Goal: Task Accomplishment & Management: Manage account settings

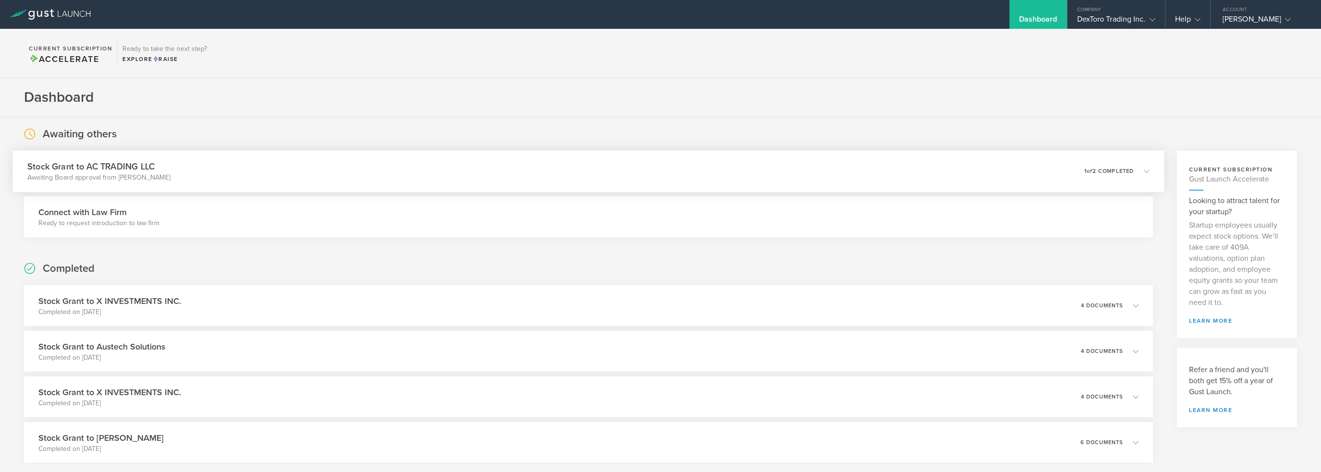
click at [941, 169] on div "Stock Grant to AC TRADING LLC Awaiting Board approval from Julian Kuschner 0 un…" at bounding box center [588, 171] width 1152 height 42
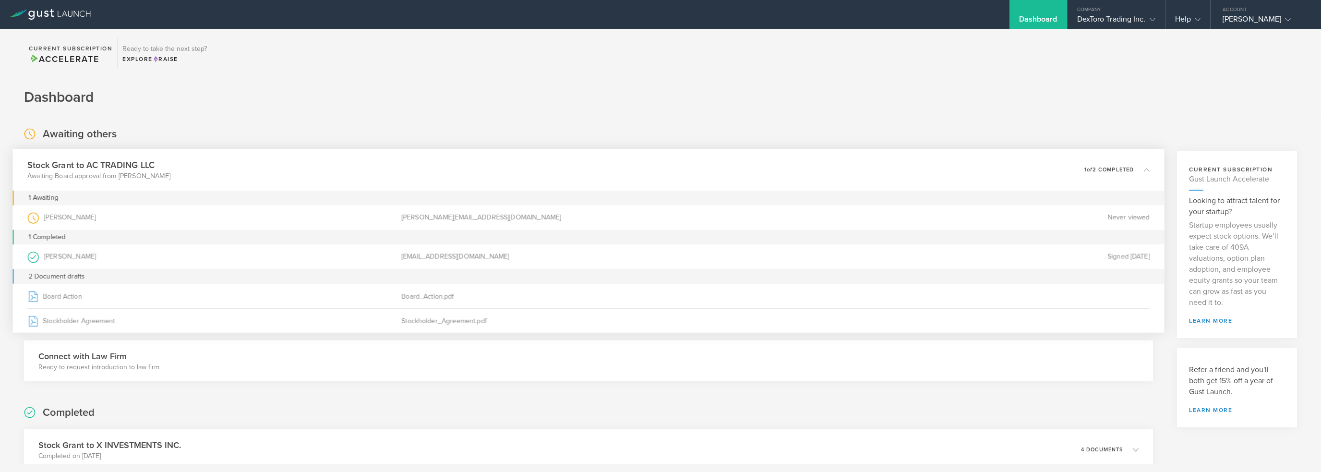
click at [1134, 170] on icon at bounding box center [1142, 169] width 16 height 9
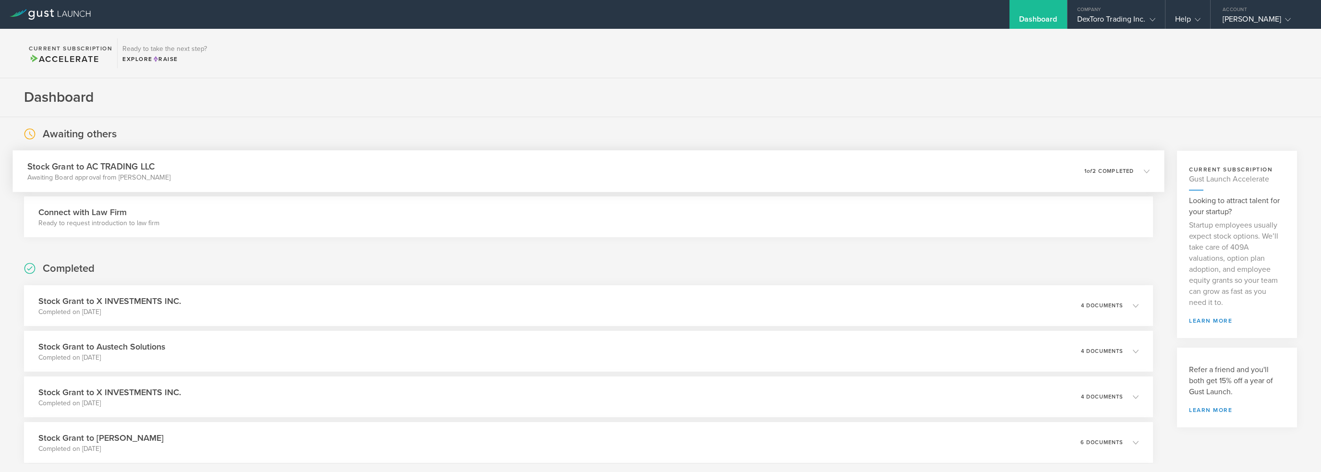
click at [1093, 173] on p "1 of 2 completed" at bounding box center [1108, 170] width 49 height 5
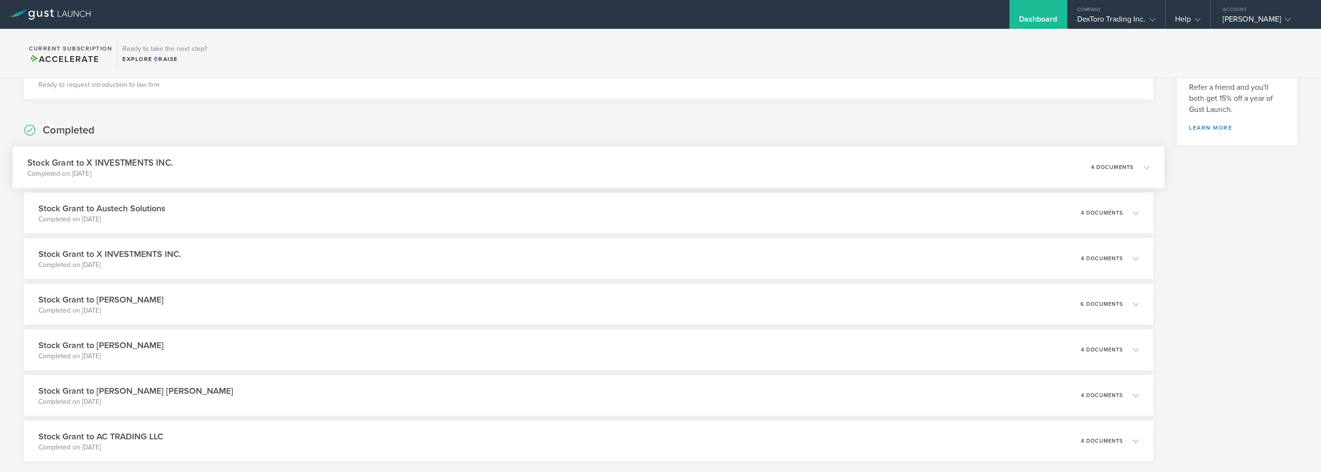
scroll to position [288, 0]
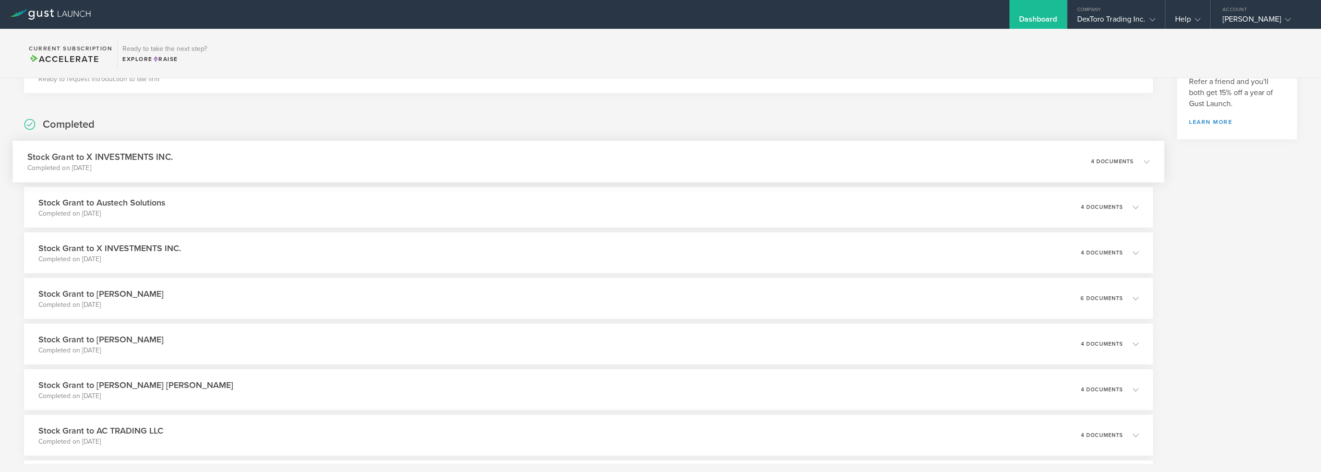
click at [1134, 157] on icon at bounding box center [1142, 161] width 16 height 9
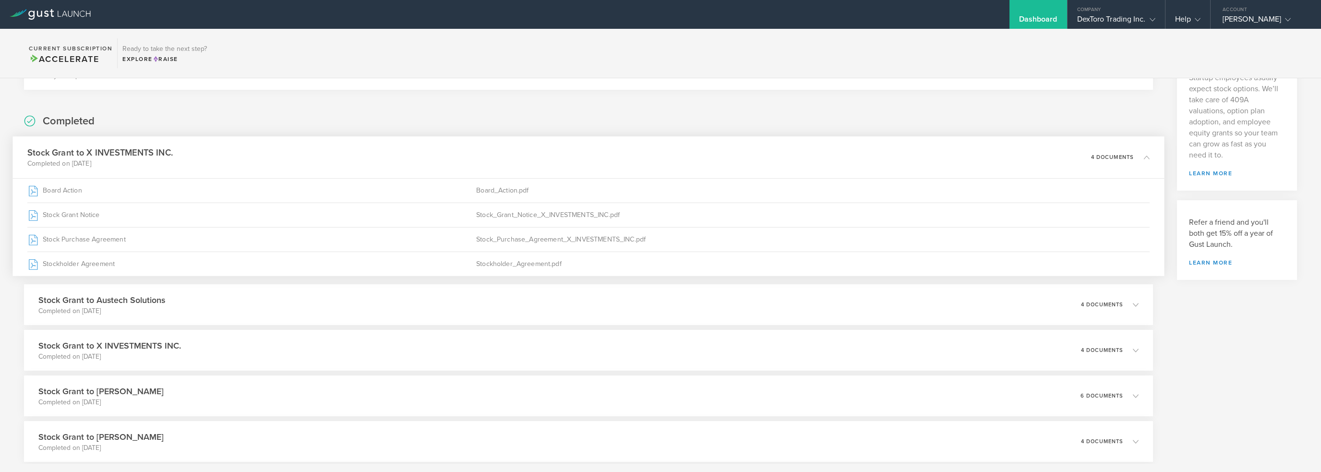
scroll to position [144, 0]
click at [1134, 157] on icon at bounding box center [1142, 160] width 16 height 9
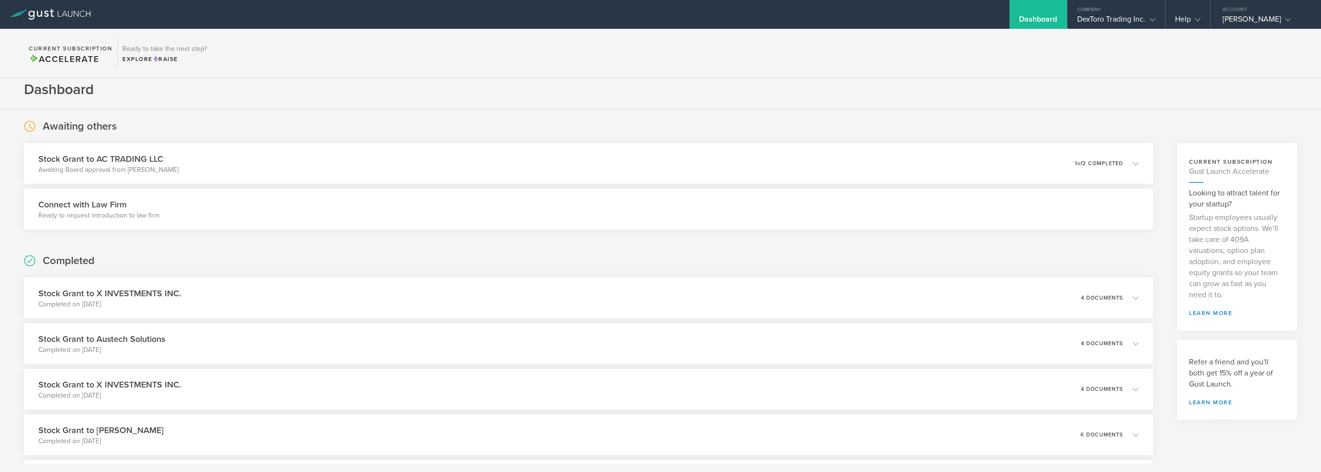
scroll to position [0, 0]
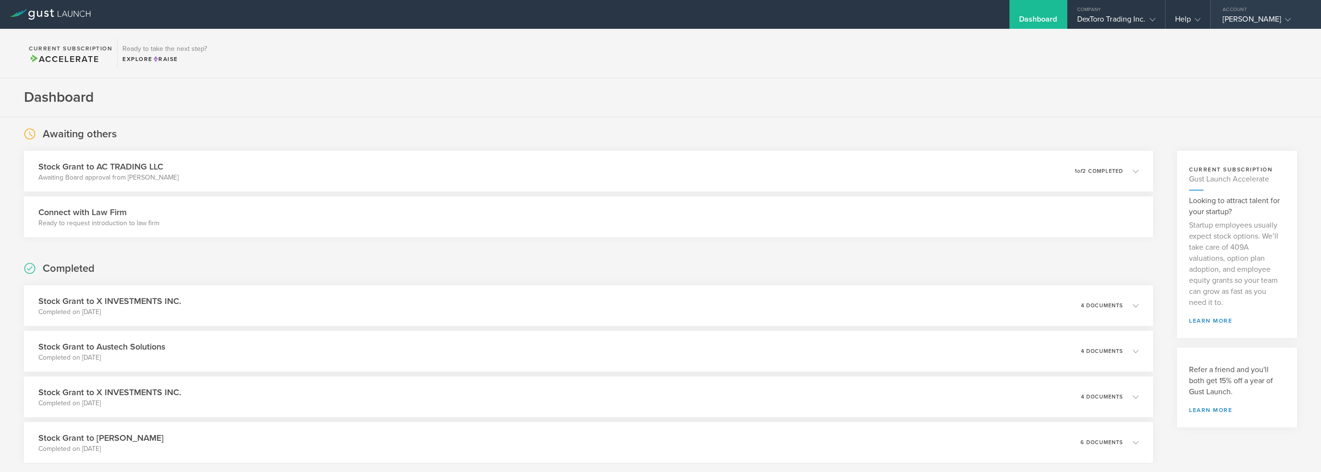
click at [1244, 18] on div "[PERSON_NAME]" at bounding box center [1264, 21] width 82 height 14
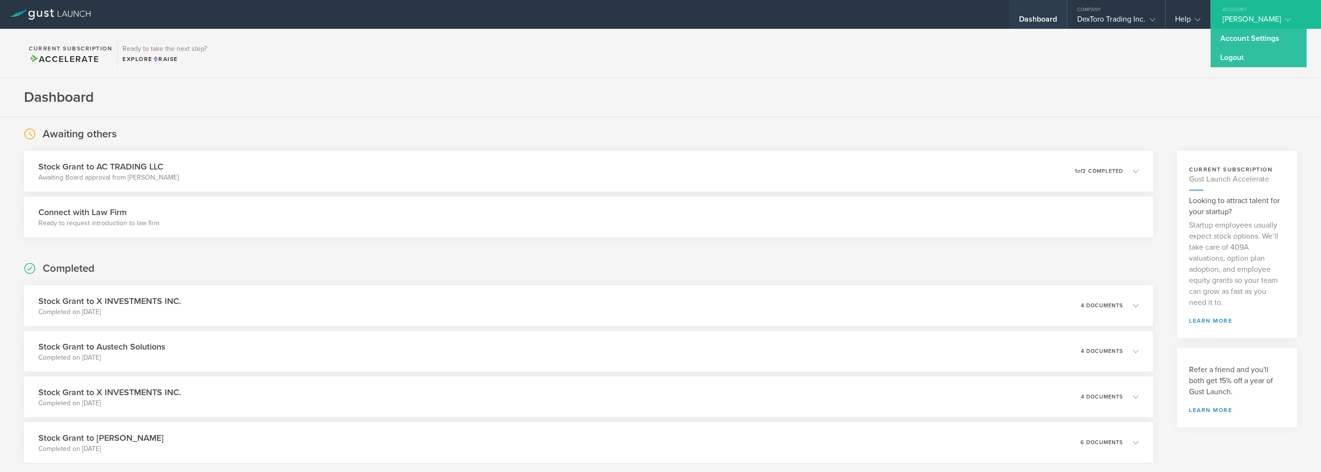
click at [1029, 13] on div "Dashboard" at bounding box center [1038, 14] width 58 height 29
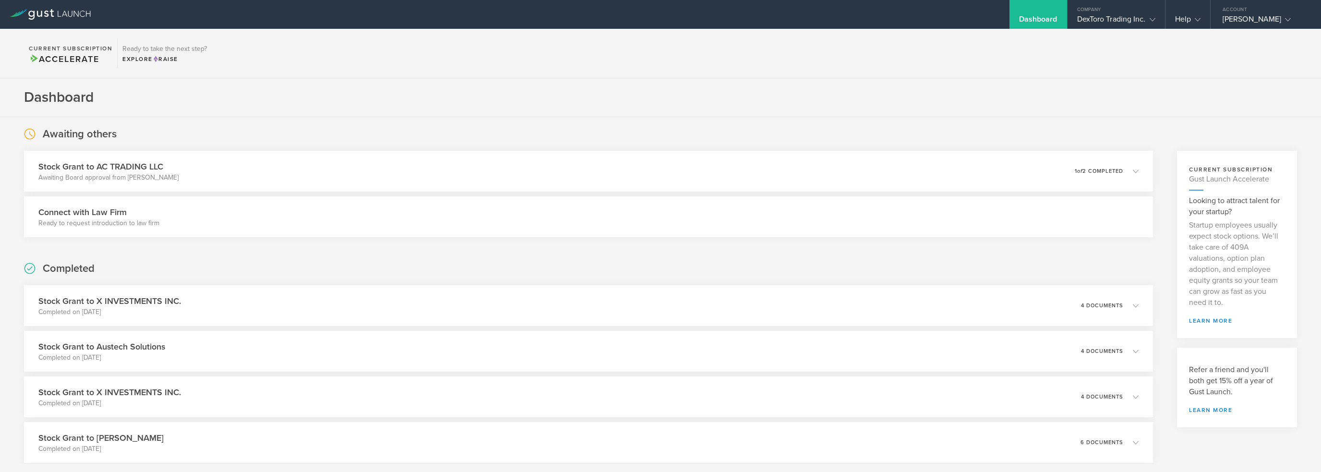
click at [1029, 13] on div "Dashboard" at bounding box center [1038, 14] width 58 height 29
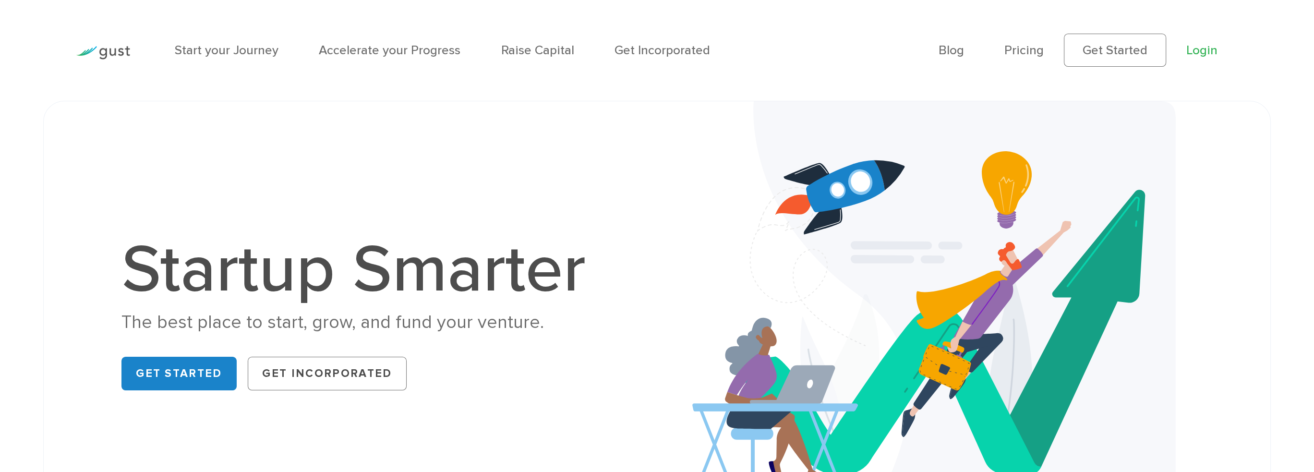
click at [1197, 53] on link "Login" at bounding box center [1201, 50] width 31 height 15
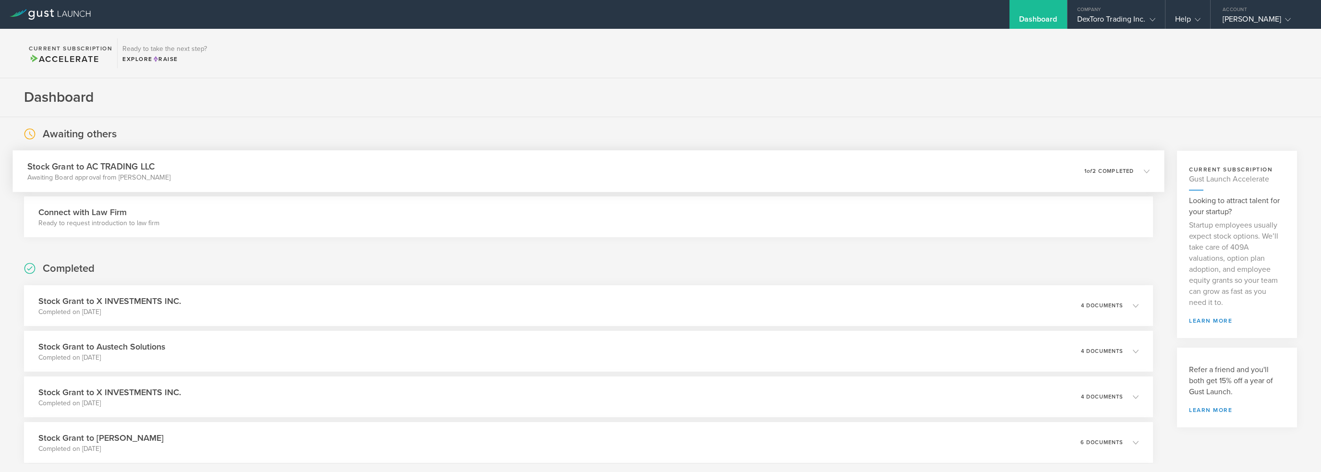
click at [1109, 169] on p "1 of 2 completed" at bounding box center [1108, 170] width 49 height 5
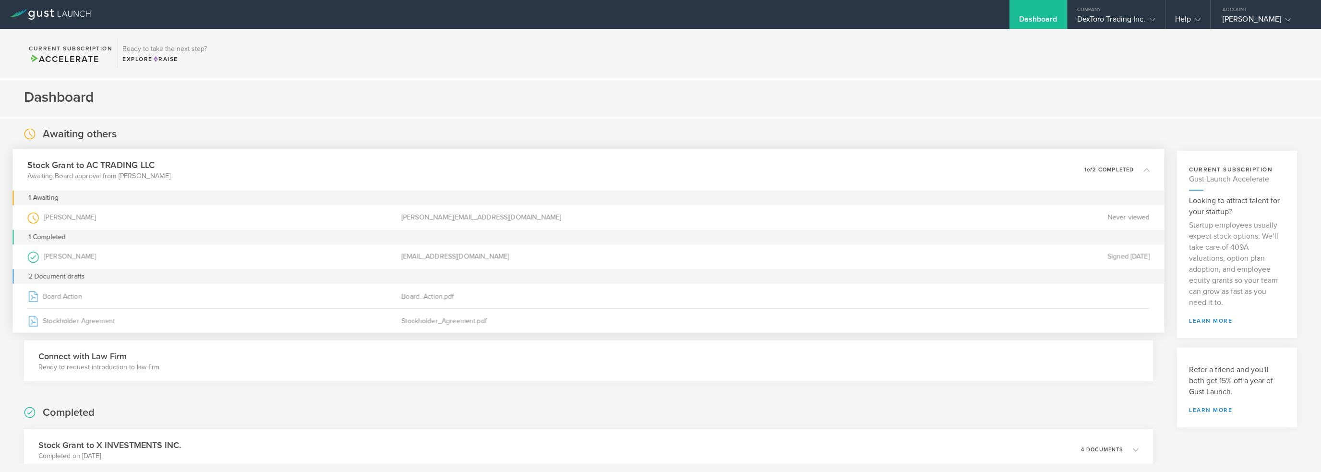
click at [81, 99] on section "Dashboard" at bounding box center [660, 97] width 1321 height 39
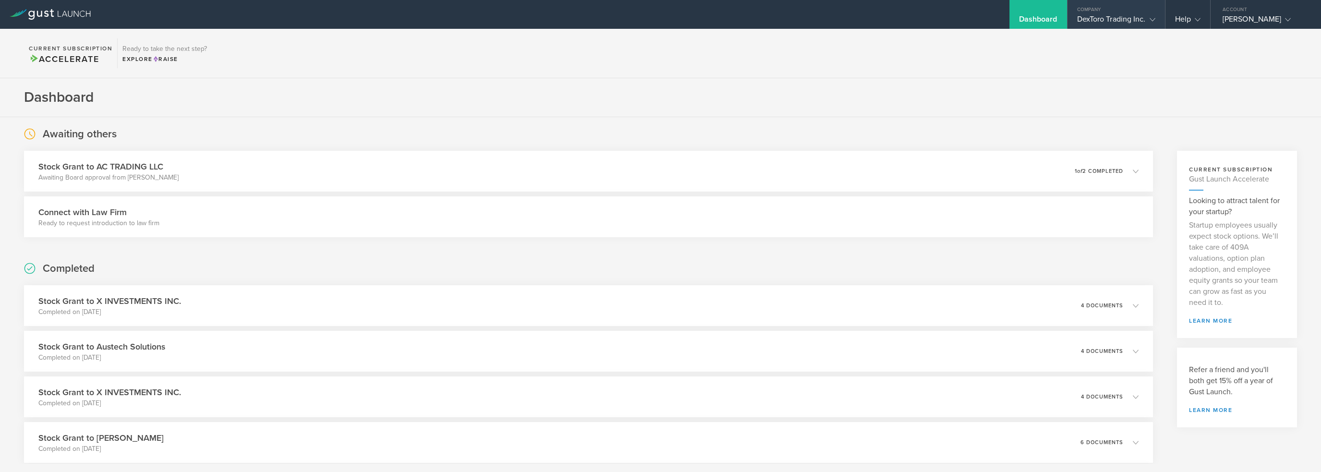
click at [1116, 18] on div "DexToro Trading Inc." at bounding box center [1116, 21] width 78 height 14
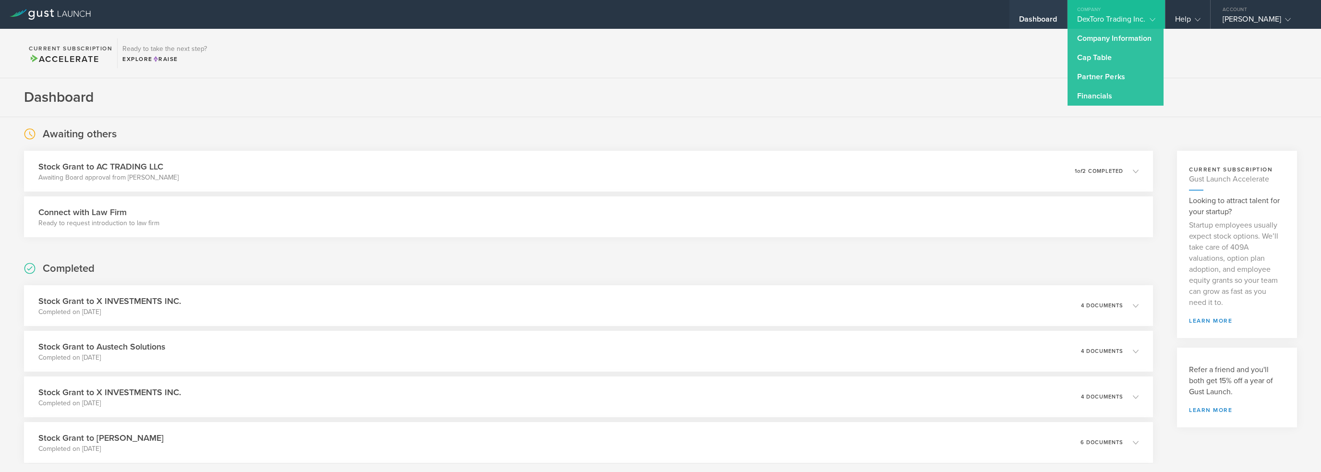
click at [1039, 13] on div "Dashboard" at bounding box center [1038, 14] width 58 height 29
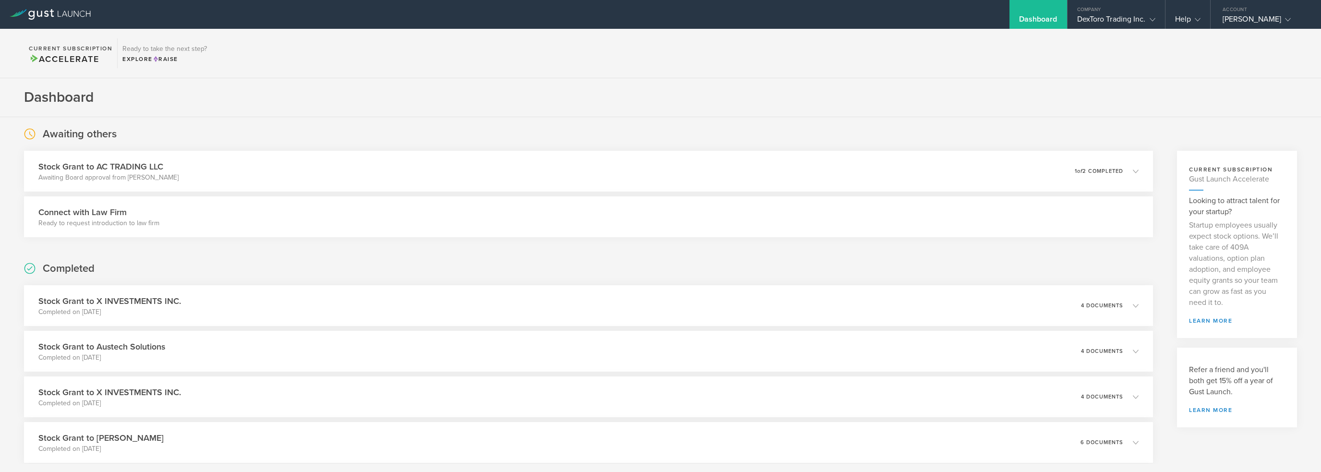
click at [1039, 13] on div "Dashboard" at bounding box center [1038, 14] width 58 height 29
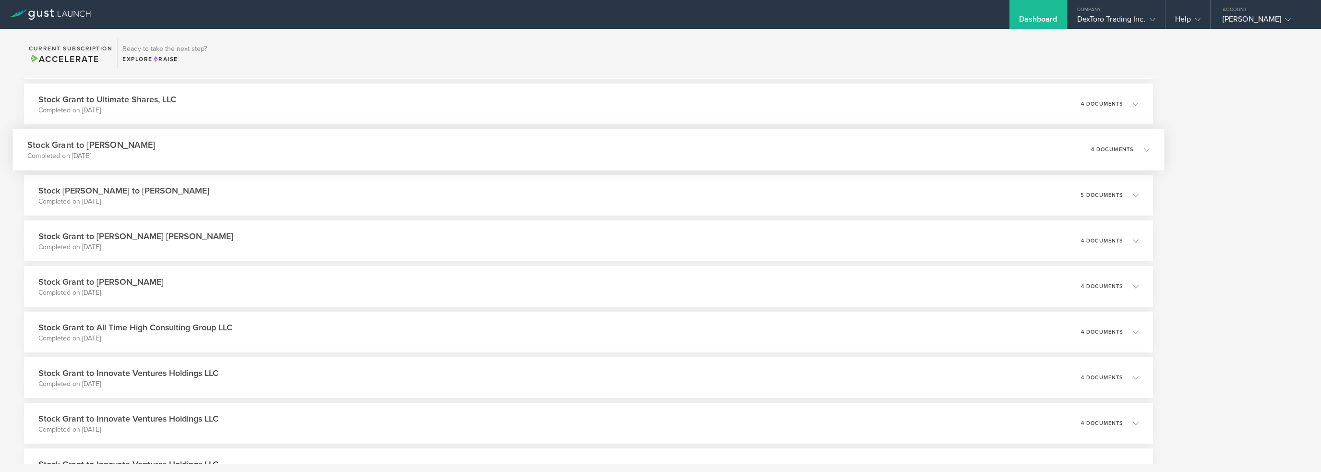
scroll to position [1152, 0]
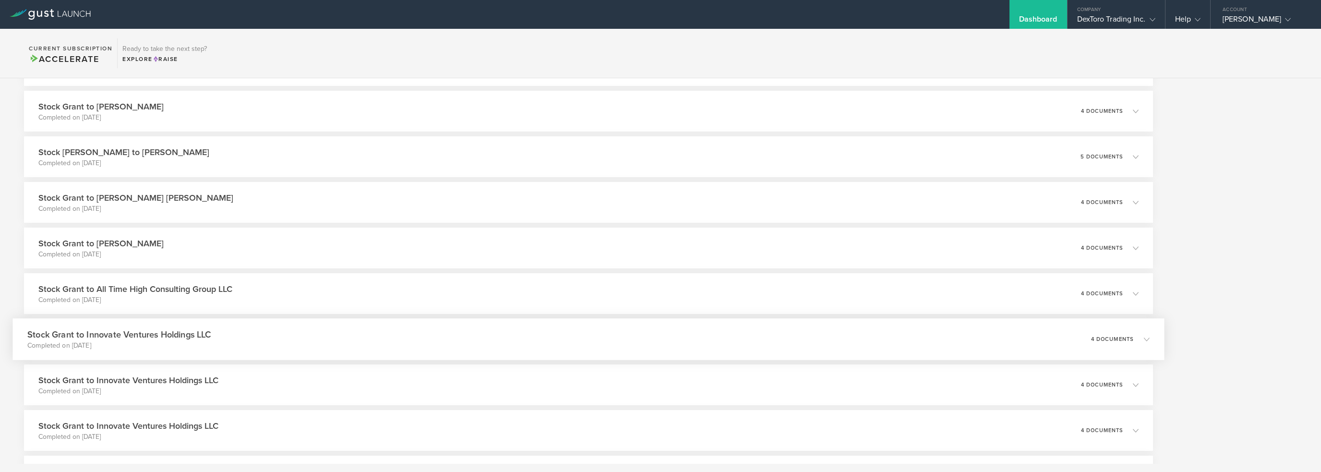
click at [614, 349] on div "Stock Grant to Innovate Ventures Holdings LLC Completed on [DATE] 4 documents" at bounding box center [588, 339] width 1152 height 42
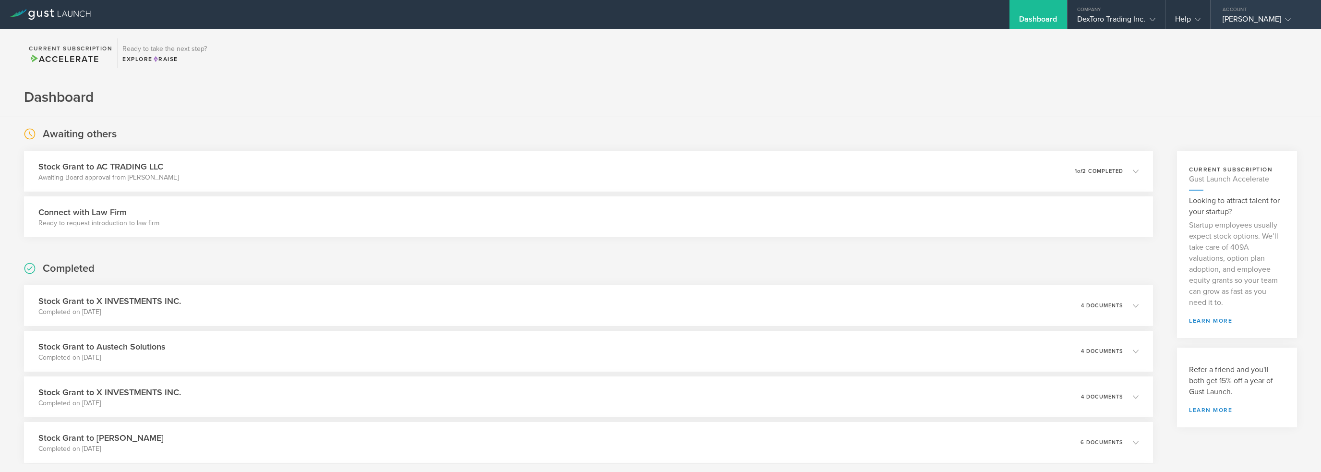
click at [1241, 21] on div "[PERSON_NAME]" at bounding box center [1264, 21] width 82 height 14
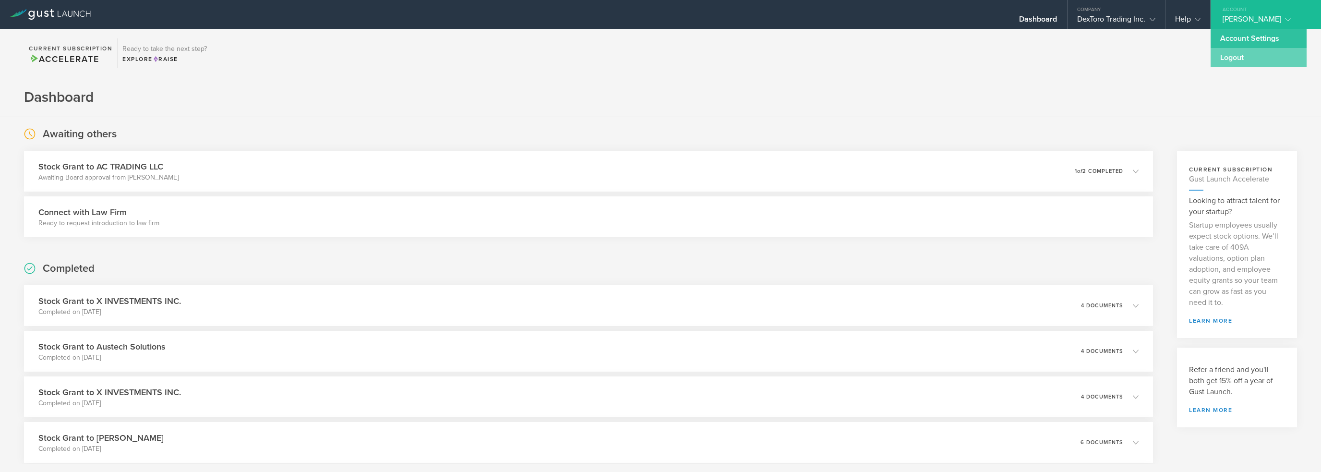
click at [1227, 58] on link "Logout" at bounding box center [1259, 57] width 96 height 19
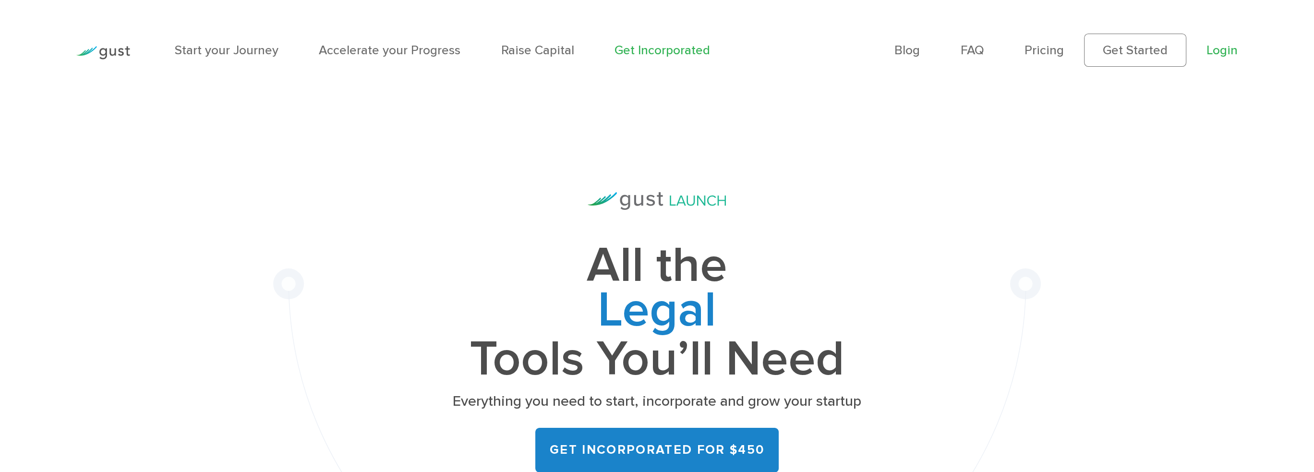
click at [1231, 45] on link "Login" at bounding box center [1221, 50] width 31 height 15
